Goal: Task Accomplishment & Management: Complete application form

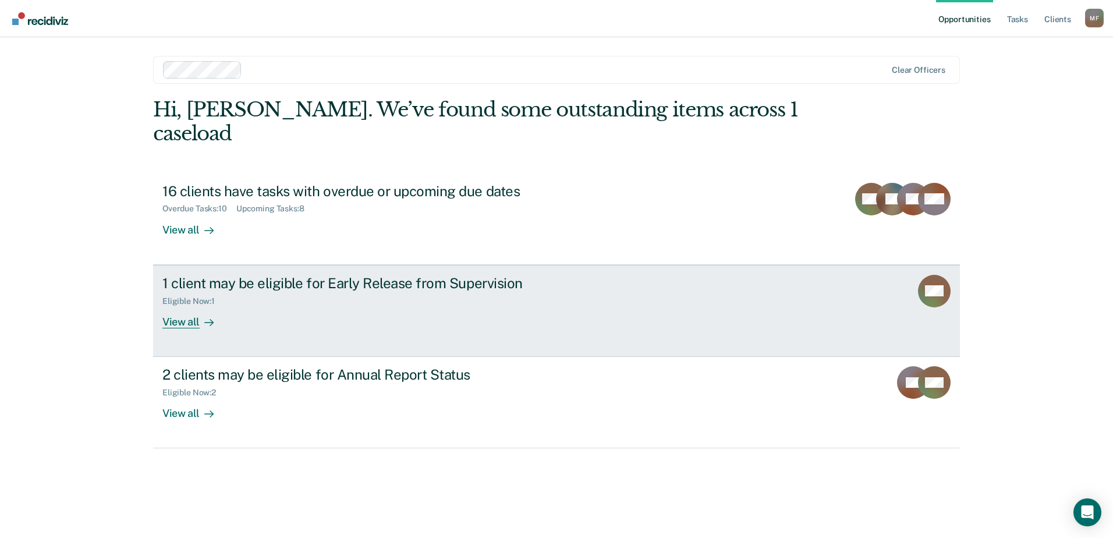
click at [181, 306] on div "View all" at bounding box center [194, 317] width 65 height 23
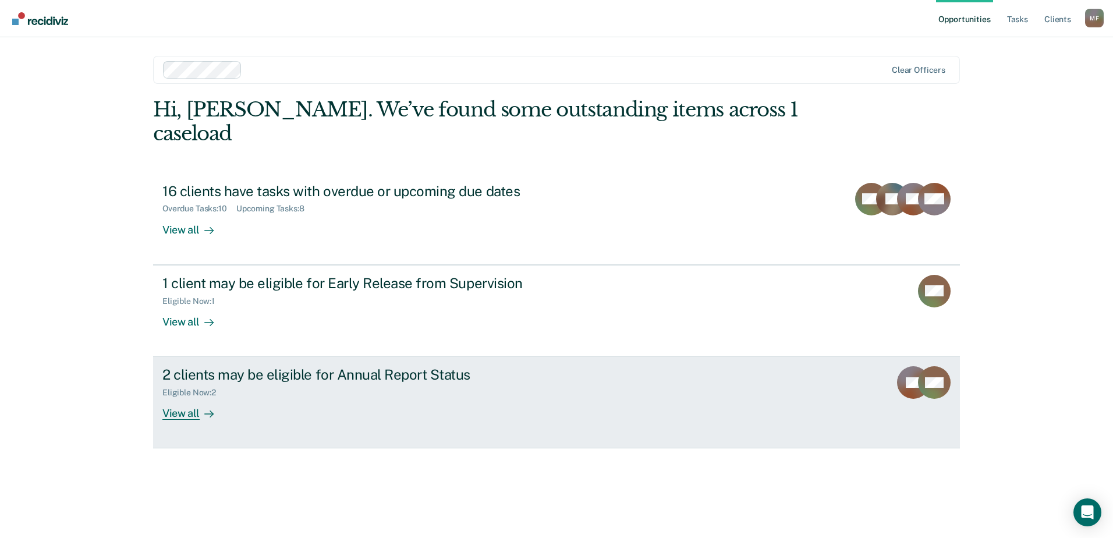
click at [184, 397] on div "View all" at bounding box center [194, 408] width 65 height 23
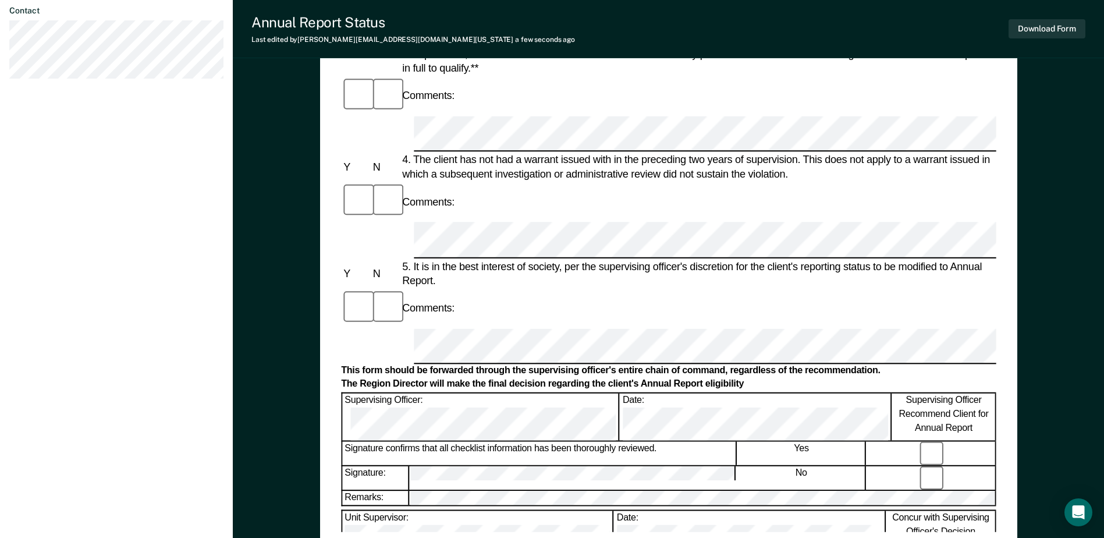
scroll to position [466, 0]
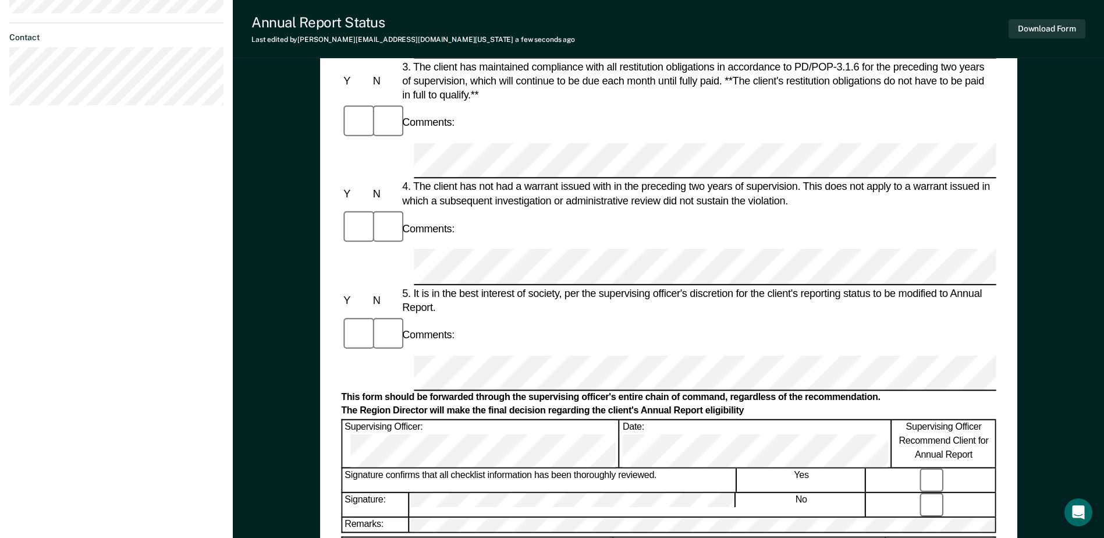
scroll to position [407, 0]
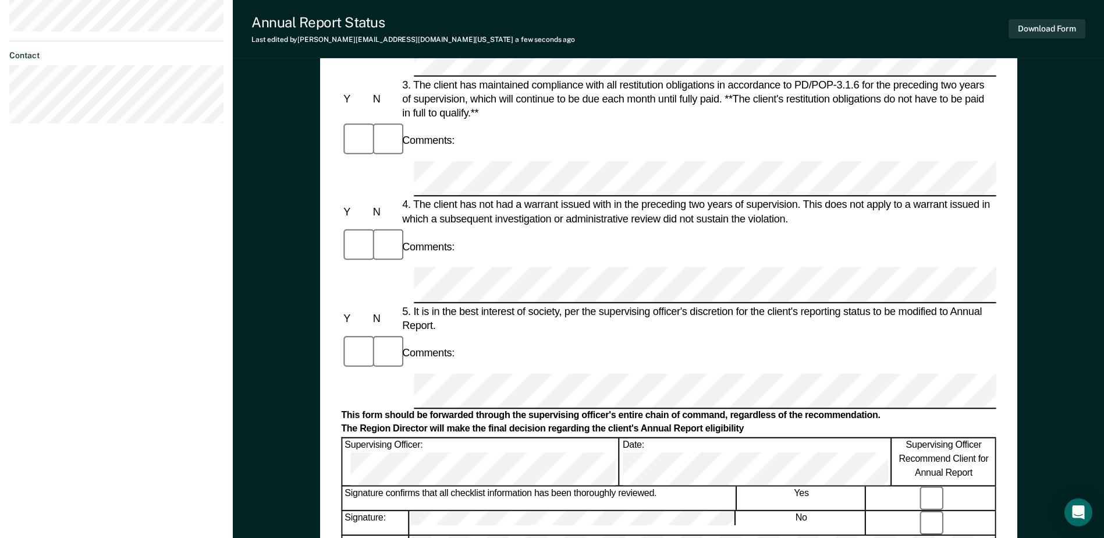
click at [426, 279] on form "Annual Reporting Checklist, Recommendation, and Determination Form Clients who …" at bounding box center [668, 373] width 655 height 1327
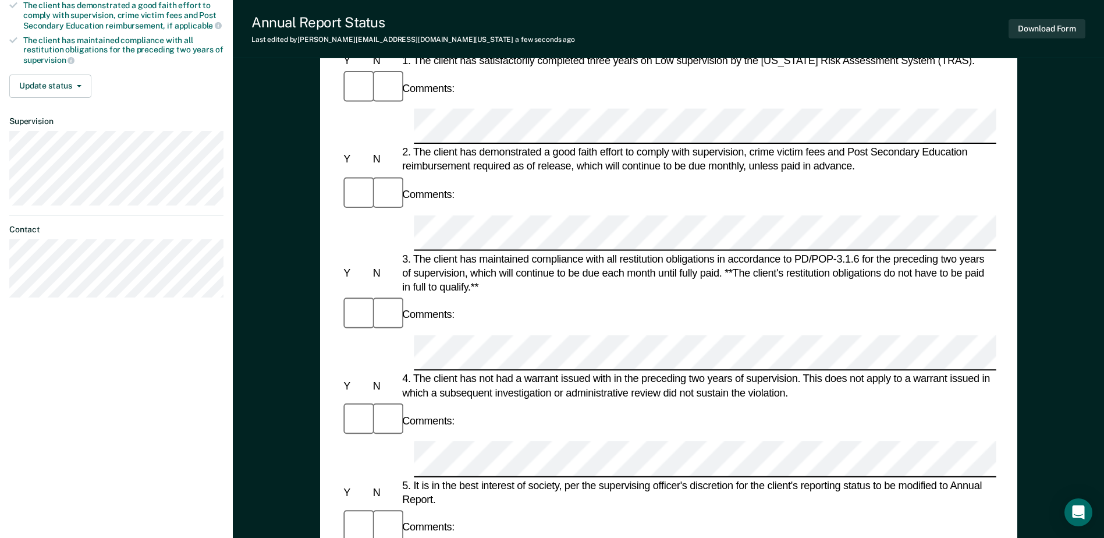
scroll to position [233, 0]
